Goal: Transaction & Acquisition: Subscribe to service/newsletter

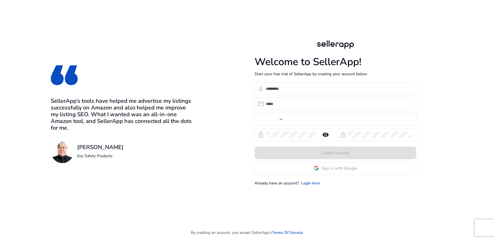
type input "***"
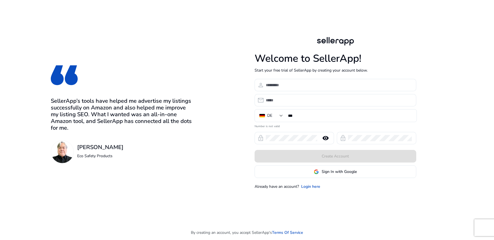
click at [331, 174] on app-google-signin "Sign In with Google" at bounding box center [336, 171] width 162 height 13
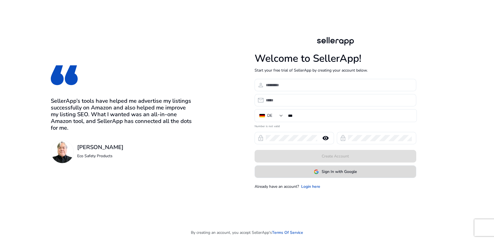
click at [326, 174] on span "Sign In with Google" at bounding box center [339, 172] width 35 height 6
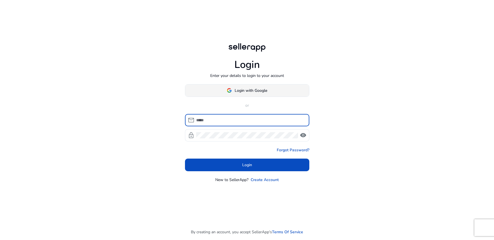
click at [245, 88] on span "Login with Google" at bounding box center [251, 91] width 33 height 6
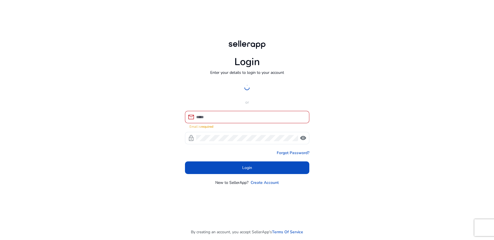
click at [255, 112] on div at bounding box center [250, 117] width 109 height 12
click at [255, 93] on div at bounding box center [247, 87] width 124 height 13
click at [255, 117] on input at bounding box center [250, 117] width 109 height 6
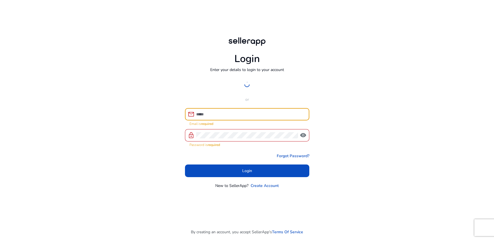
click at [242, 117] on input at bounding box center [250, 114] width 109 height 6
click at [226, 131] on div at bounding box center [247, 135] width 102 height 12
